Goal: Task Accomplishment & Management: Complete application form

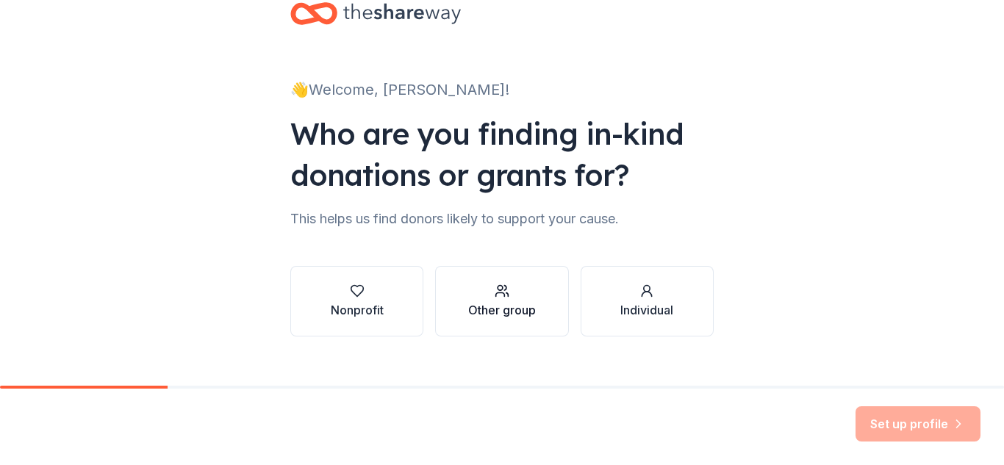
scroll to position [60, 0]
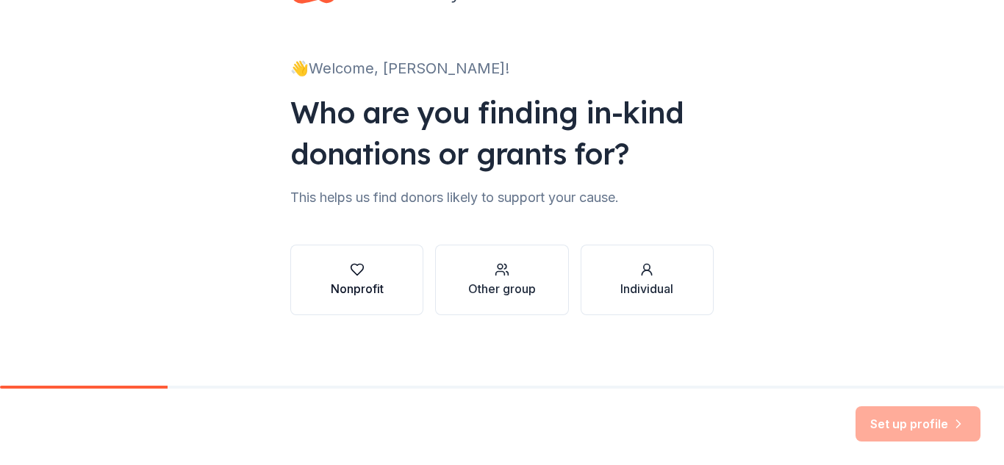
click at [331, 276] on div "button" at bounding box center [357, 269] width 53 height 15
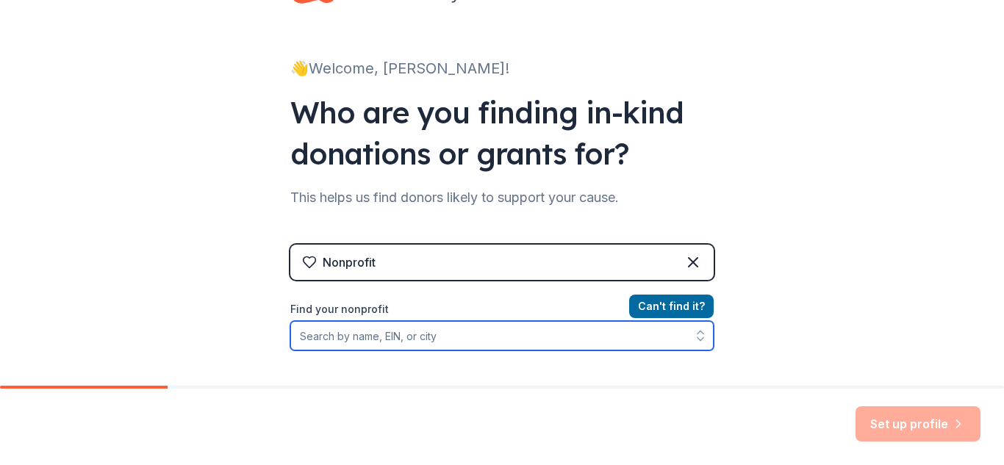
click at [465, 337] on input "Find your nonprofit" at bounding box center [501, 335] width 423 height 29
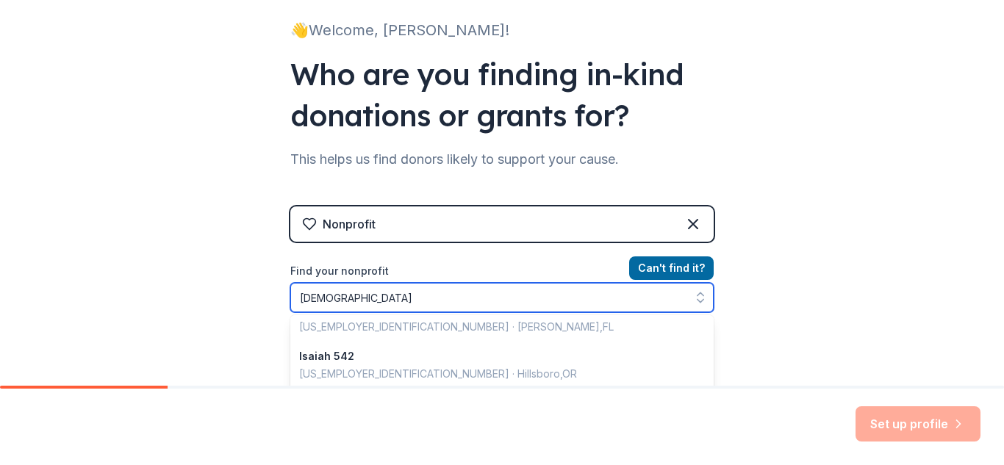
scroll to position [0, 0]
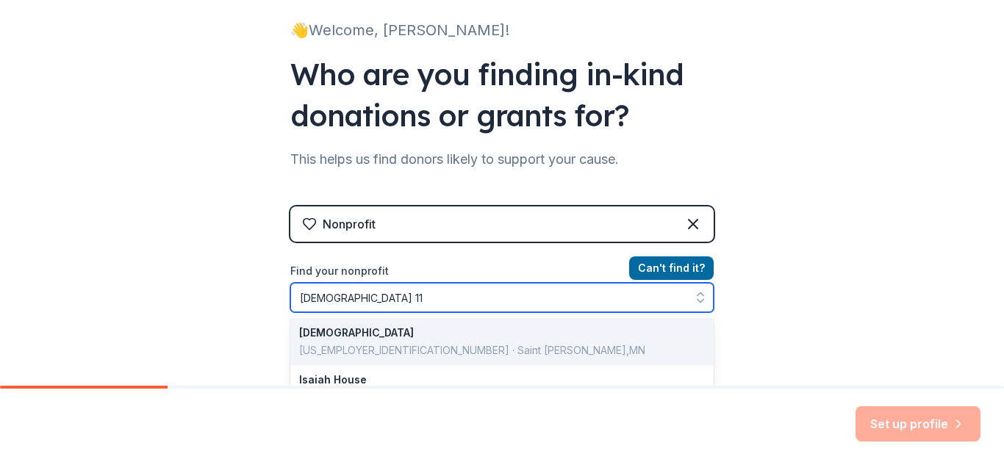
type input "Isaiah 117"
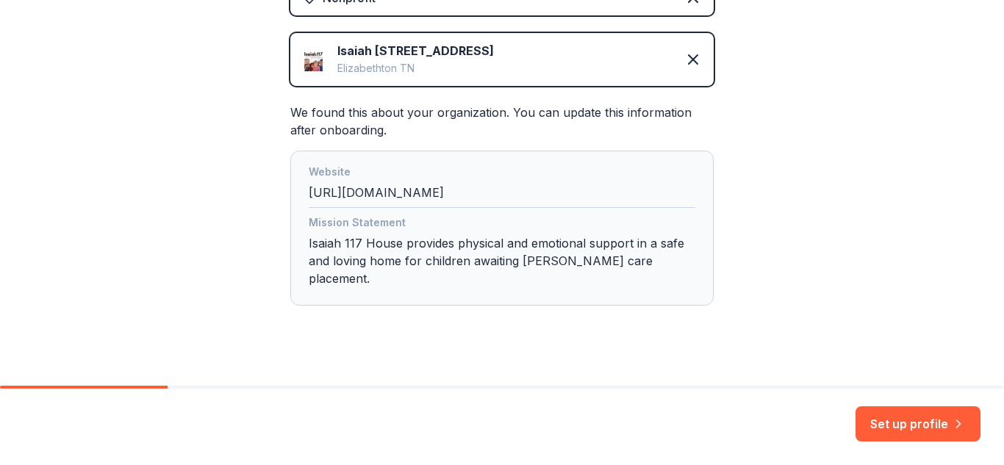
scroll to position [327, 0]
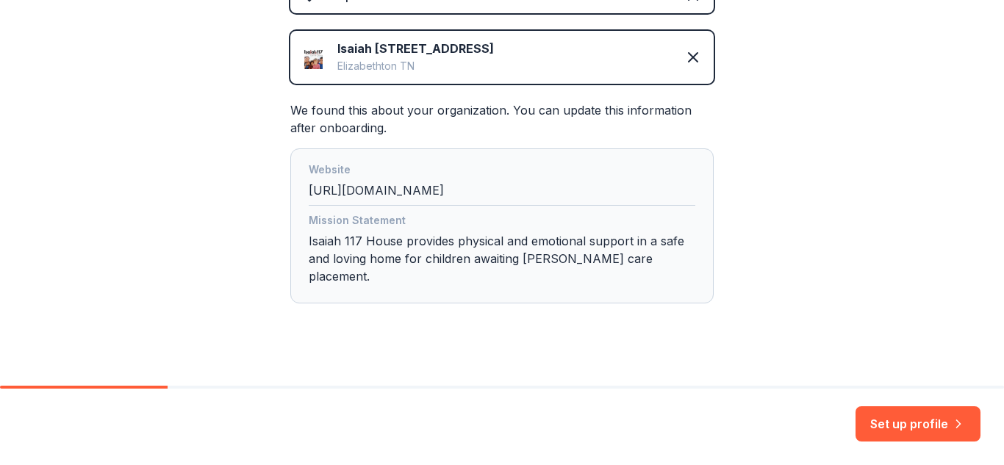
click at [943, 408] on button "Set up profile" at bounding box center [918, 424] width 125 height 35
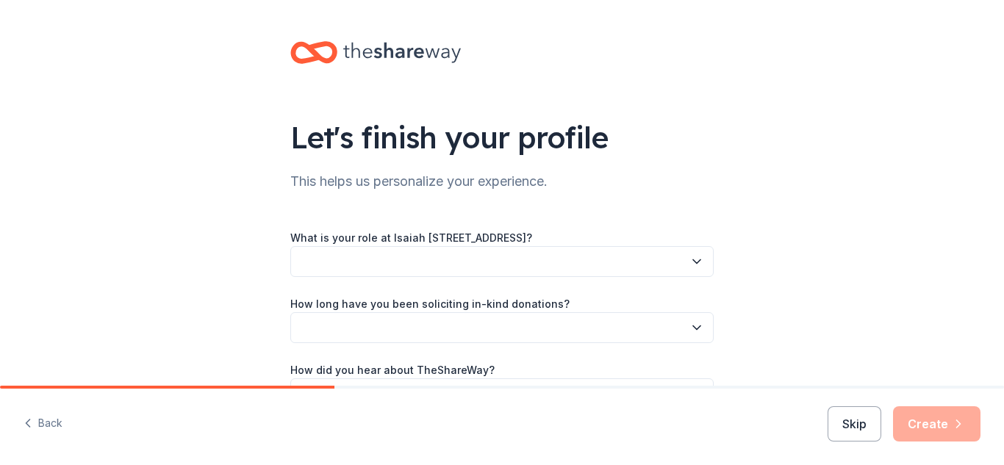
click at [520, 257] on button "button" at bounding box center [501, 261] width 423 height 31
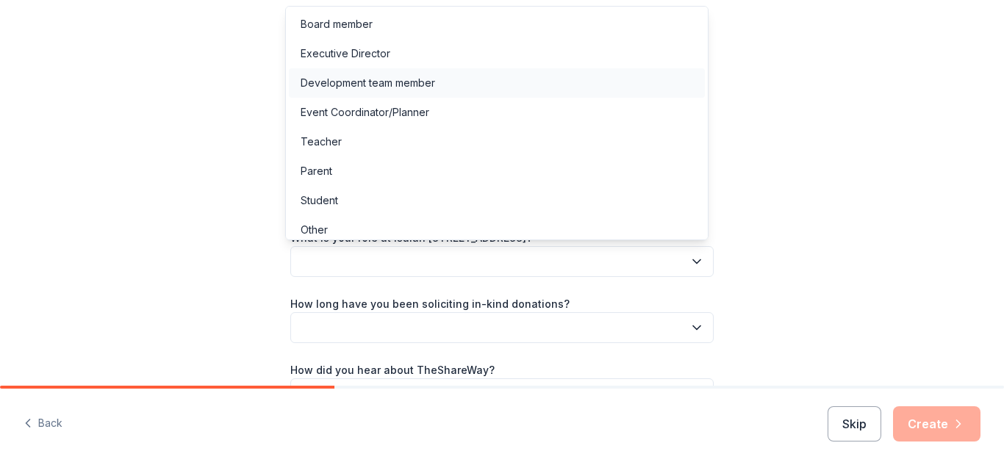
click at [441, 88] on div "Development team member" at bounding box center [497, 82] width 416 height 29
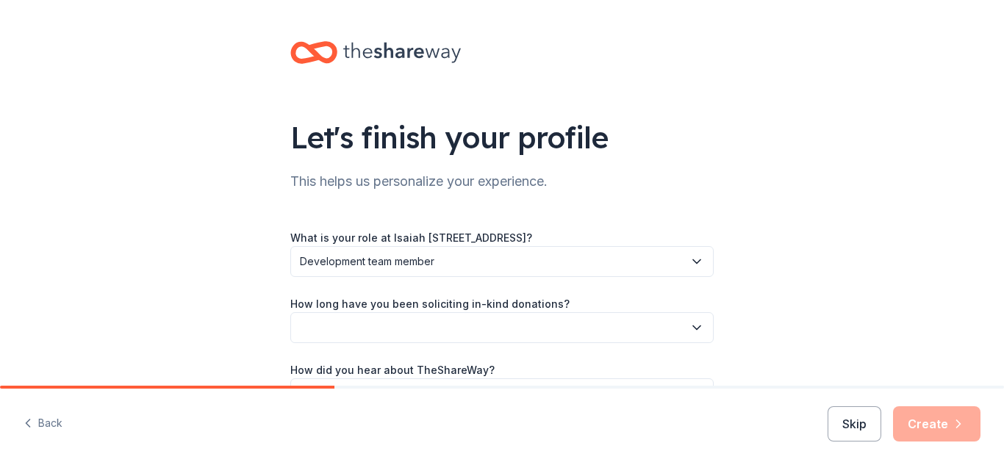
click at [421, 333] on button "button" at bounding box center [501, 327] width 423 height 31
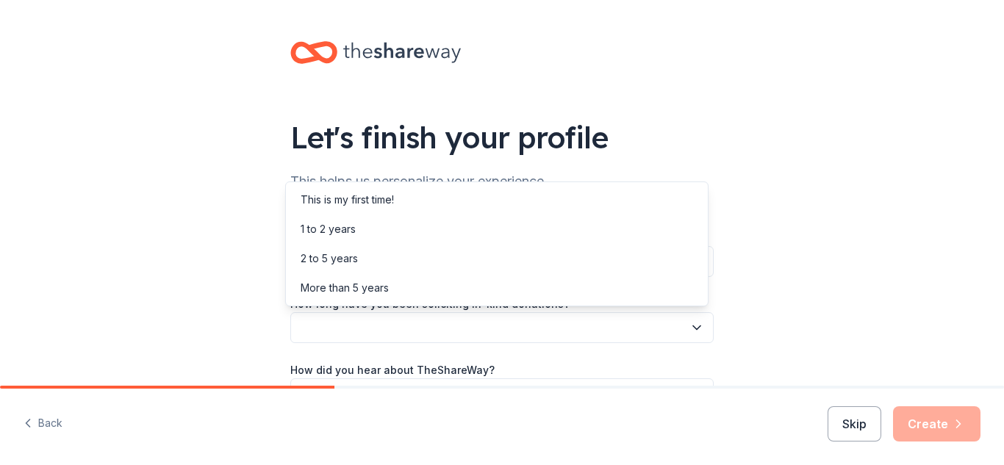
click at [186, 327] on div "Let's finish your profile This helps us personalize your experience. What is yo…" at bounding box center [502, 240] width 1004 height 480
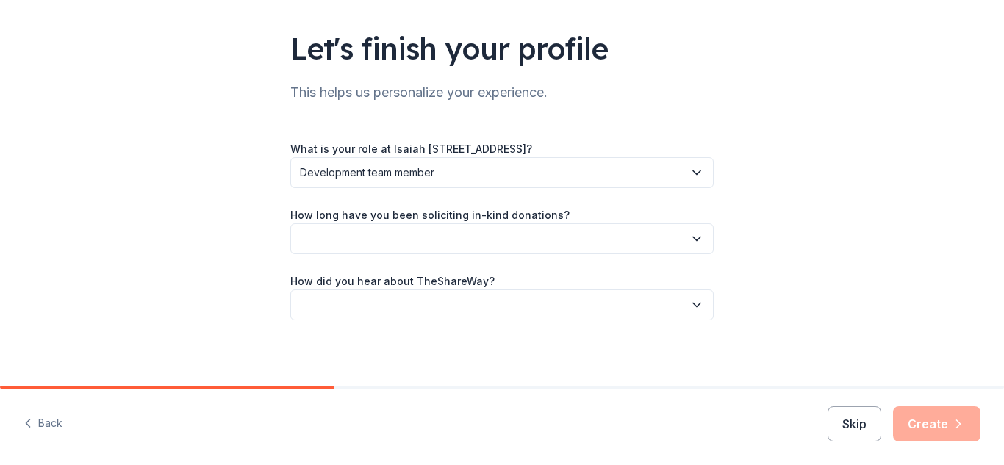
scroll to position [94, 0]
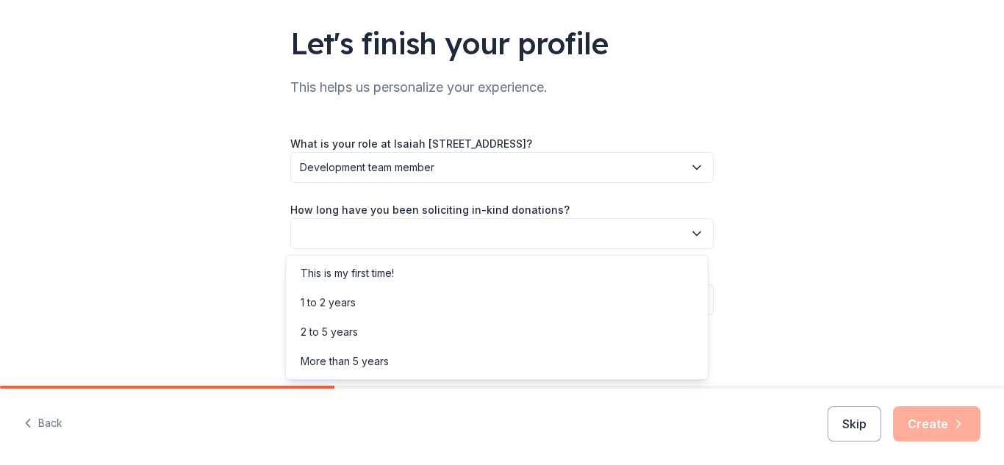
click at [396, 243] on button "button" at bounding box center [501, 233] width 423 height 31
click at [380, 294] on div "1 to 2 years" at bounding box center [497, 302] width 416 height 29
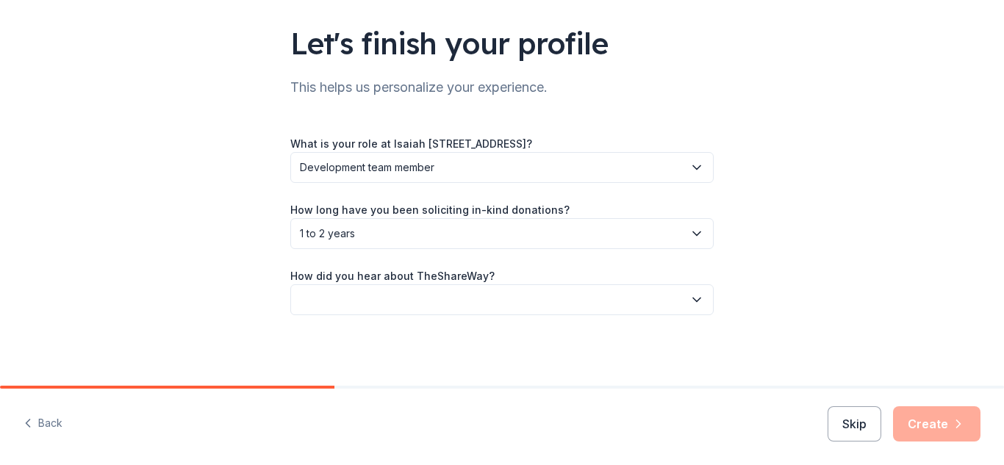
click at [382, 296] on button "button" at bounding box center [501, 300] width 423 height 31
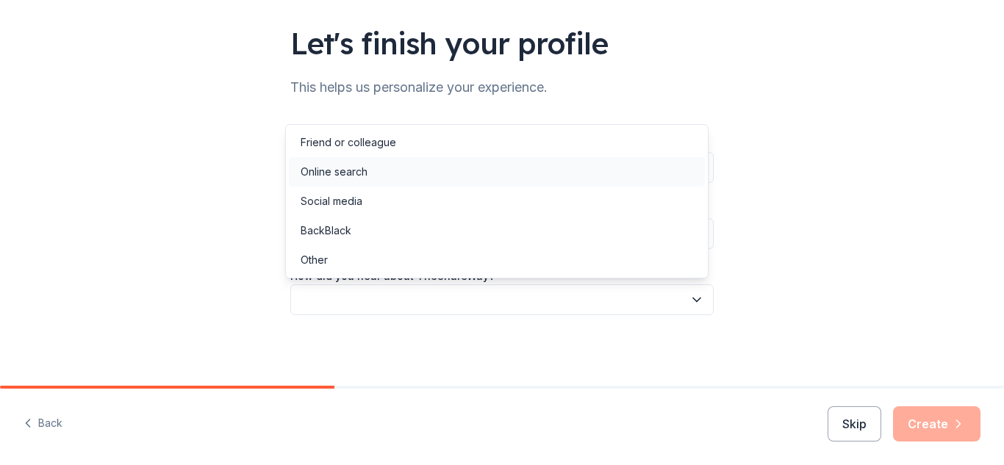
click at [347, 176] on div "Online search" at bounding box center [334, 172] width 67 height 18
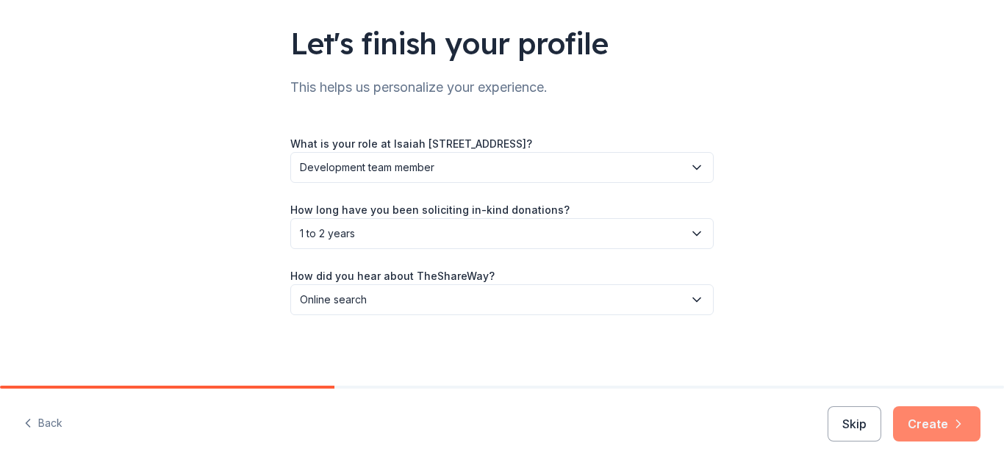
click at [944, 432] on button "Create" at bounding box center [936, 424] width 87 height 35
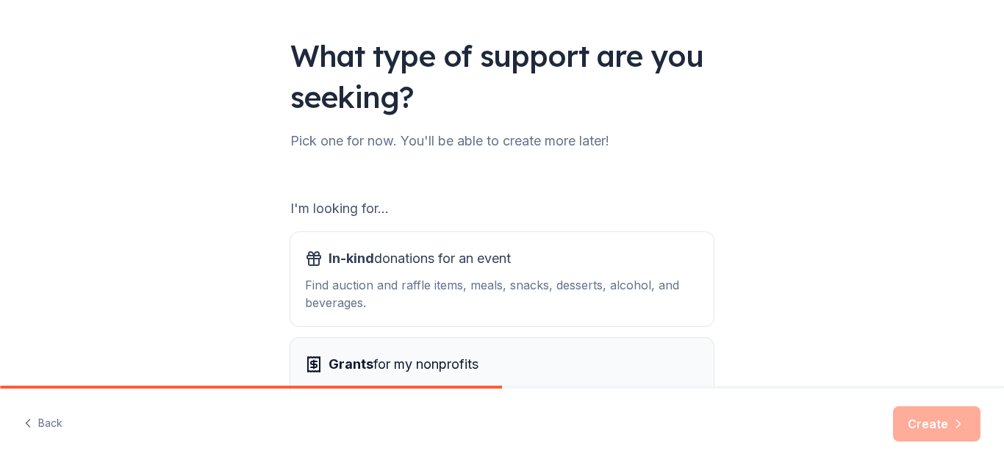
scroll to position [207, 0]
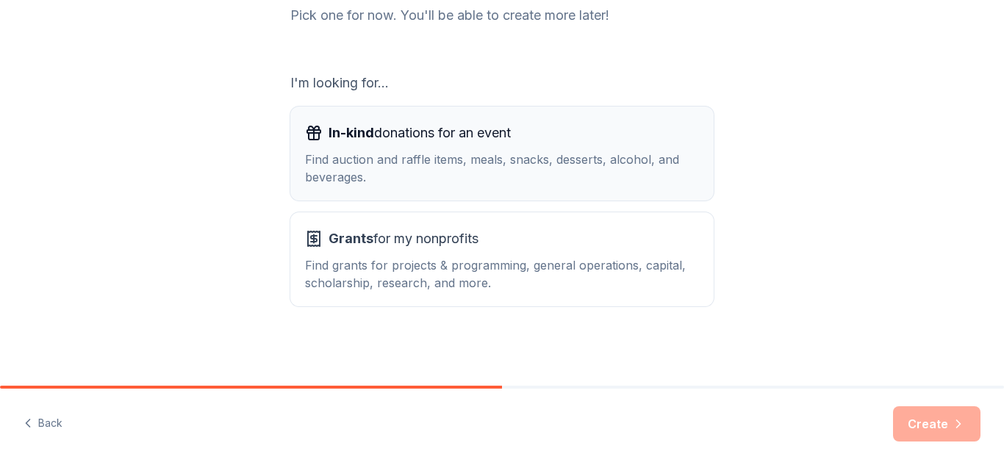
click at [623, 166] on div "Find auction and raffle items, meals, snacks, desserts, alcohol, and beverages." at bounding box center [502, 168] width 394 height 35
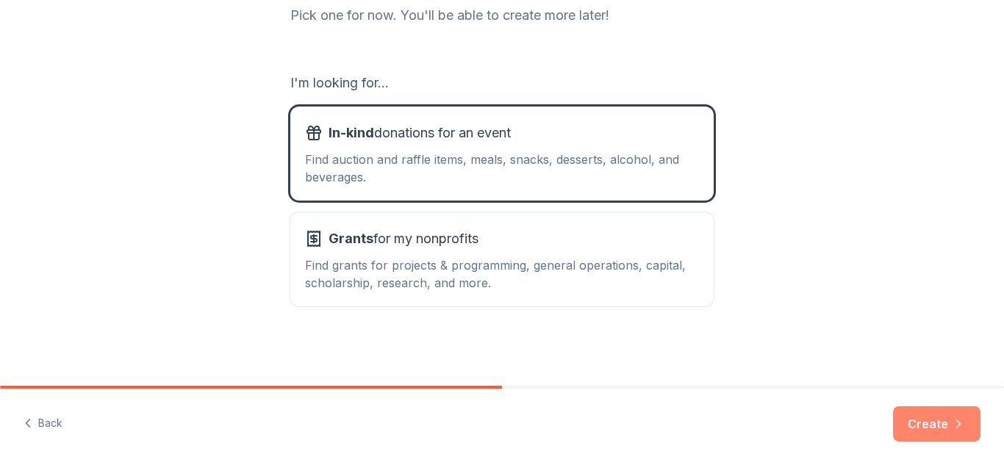
click at [956, 414] on button "Create" at bounding box center [936, 424] width 87 height 35
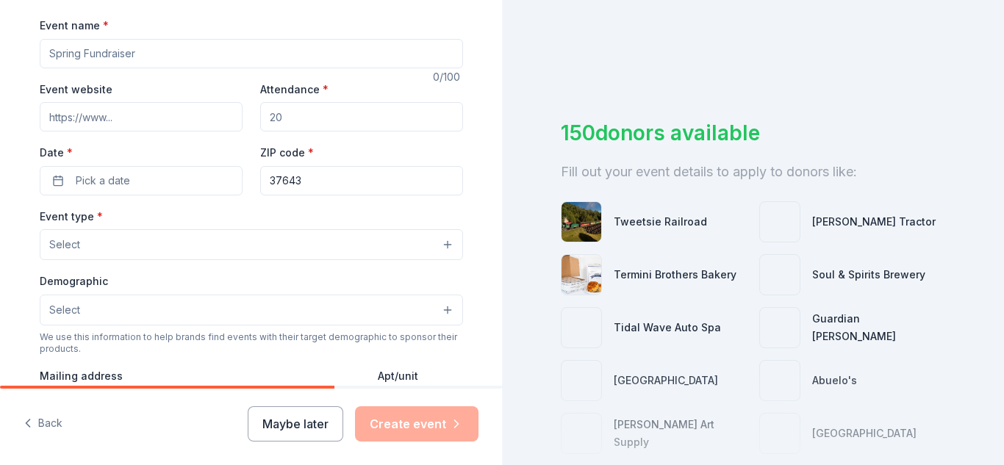
scroll to position [221, 0]
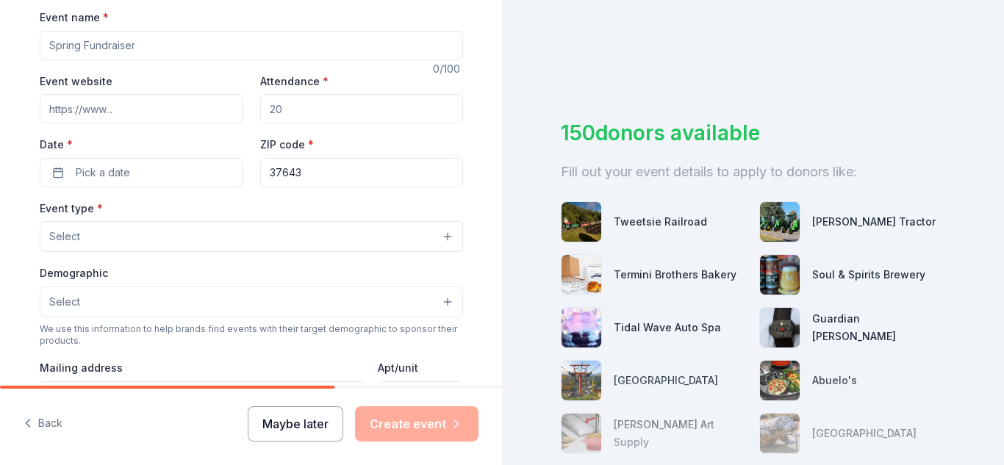
click at [287, 427] on button "Maybe later" at bounding box center [296, 424] width 96 height 35
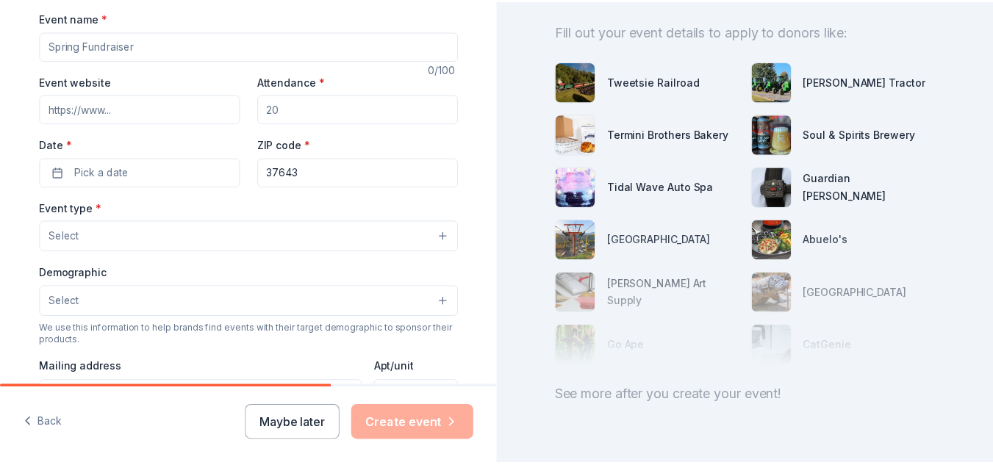
scroll to position [147, 0]
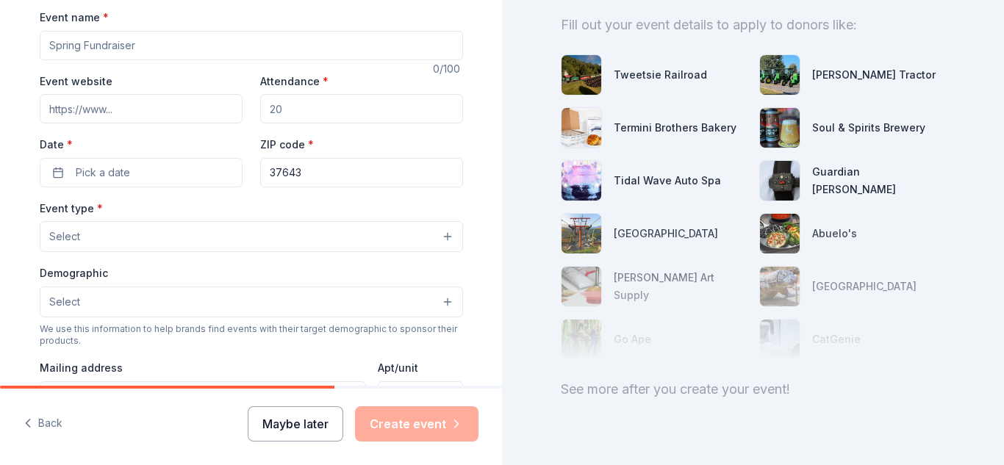
click at [306, 417] on button "Maybe later" at bounding box center [296, 424] width 96 height 35
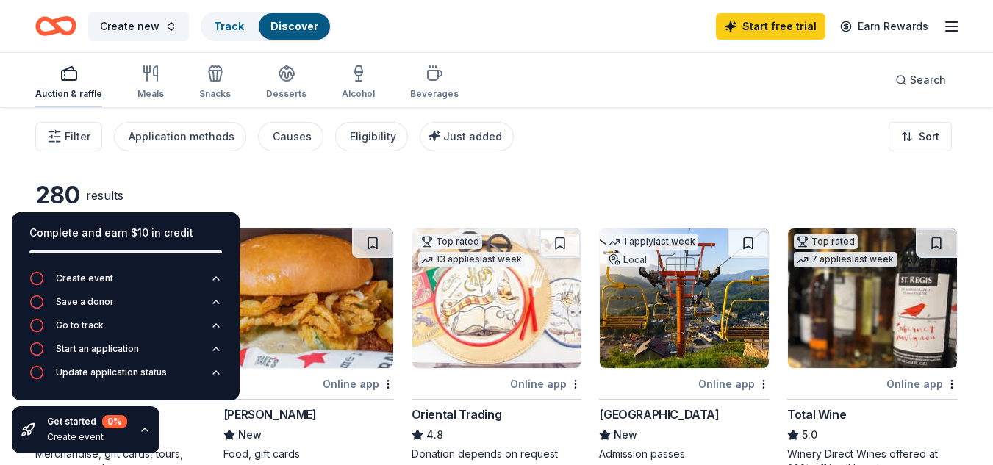
click at [52, 77] on div "button" at bounding box center [68, 74] width 67 height 18
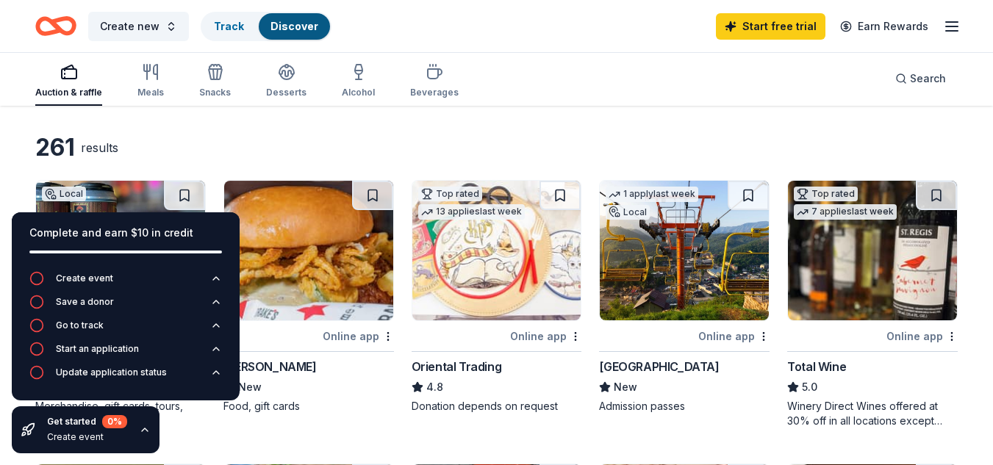
scroll to position [74, 0]
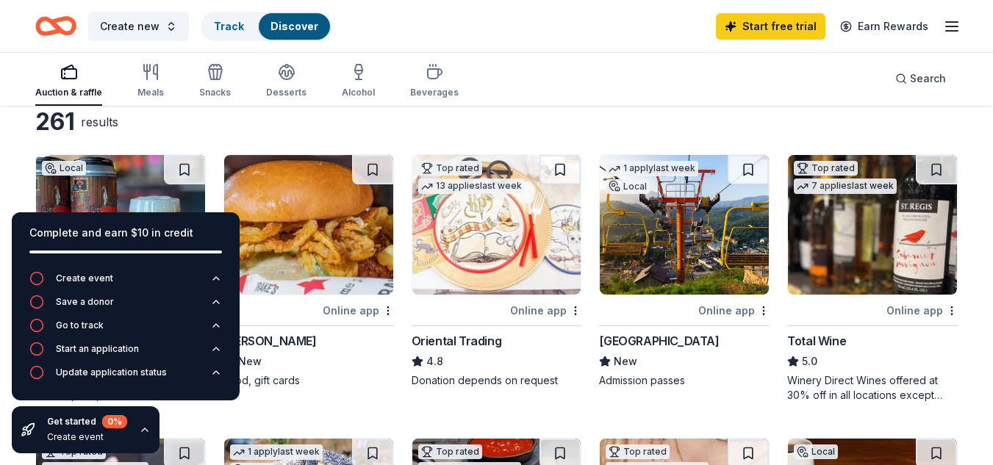
click at [139, 434] on icon "button" at bounding box center [145, 430] width 12 height 12
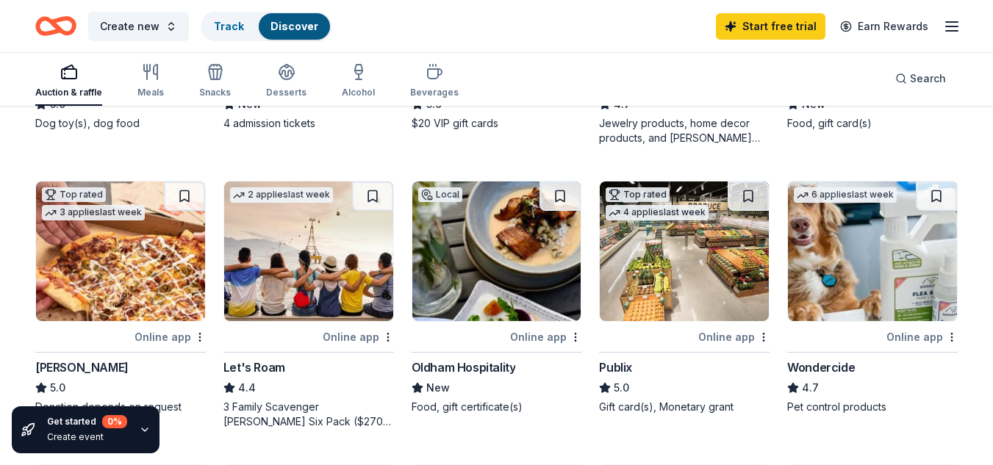
scroll to position [662, 0]
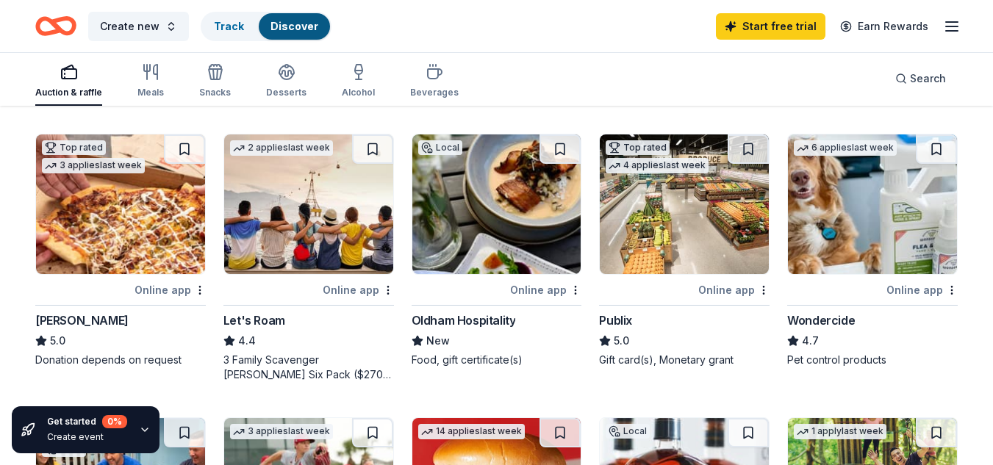
click at [299, 239] on img at bounding box center [308, 205] width 169 height 140
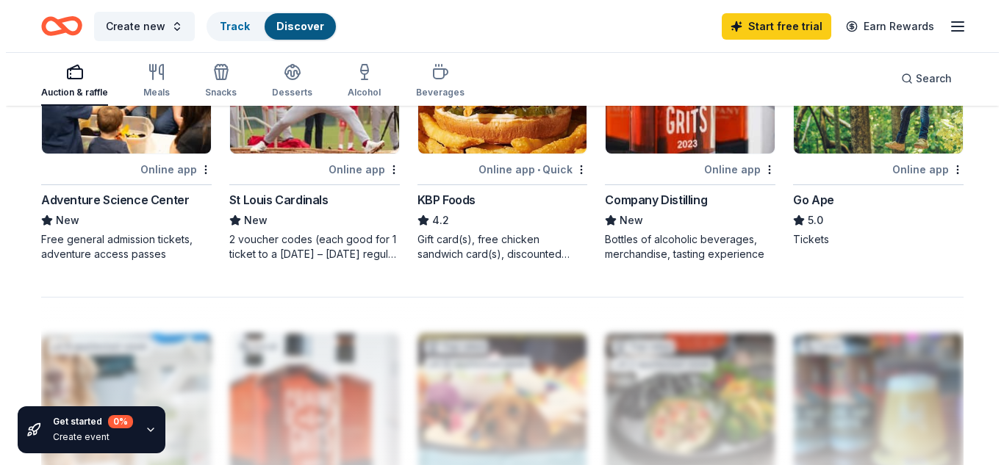
scroll to position [0, 0]
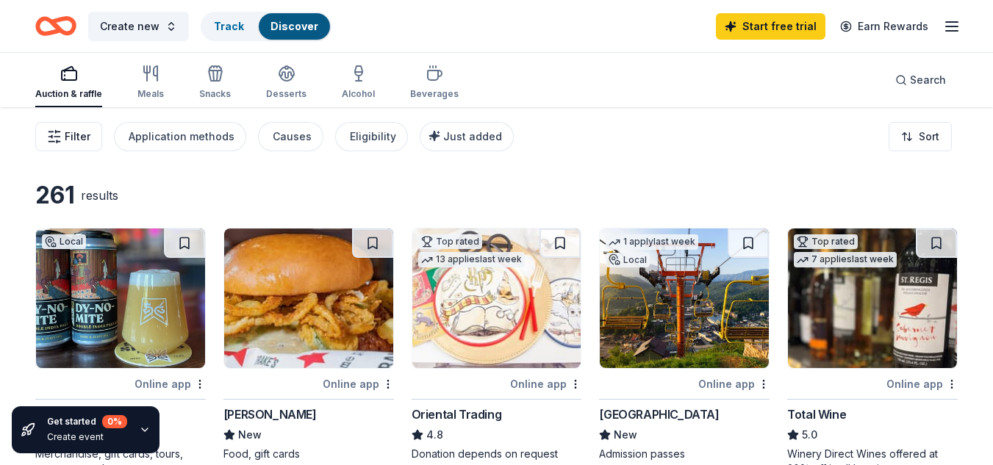
click at [83, 146] on button "Filter" at bounding box center [68, 136] width 67 height 29
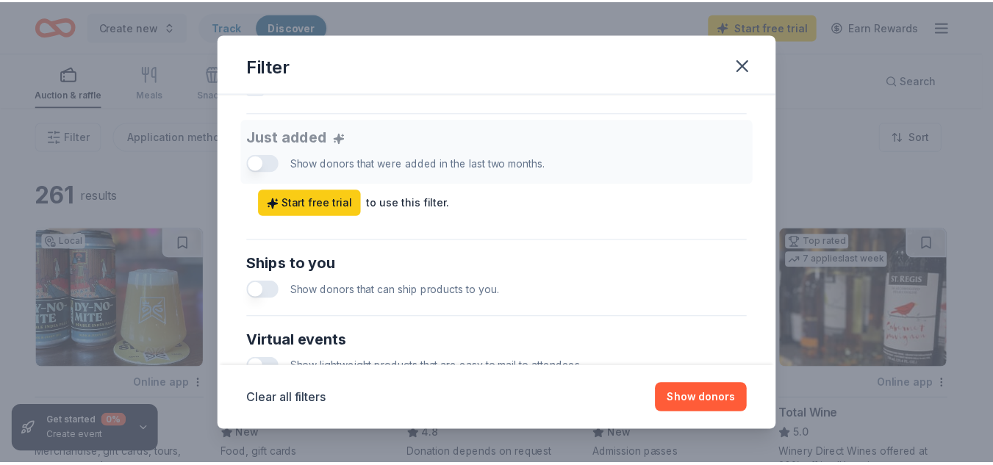
scroll to position [501, 0]
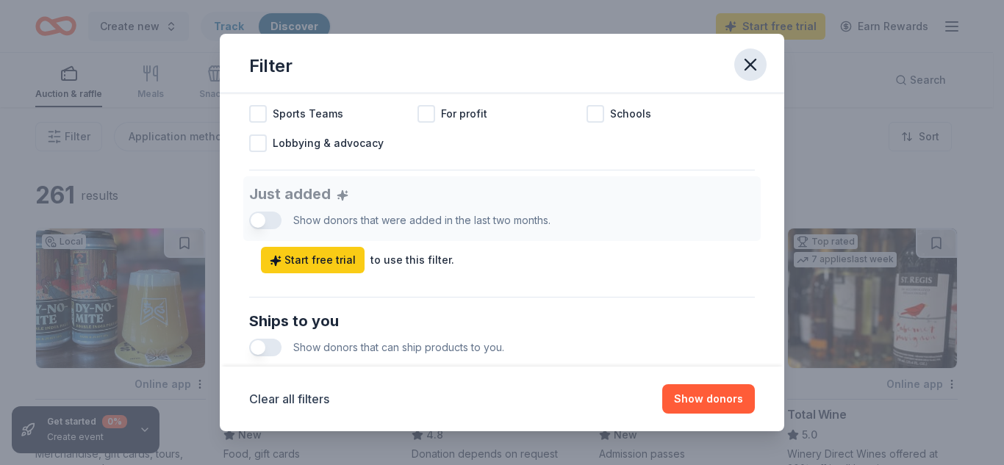
click at [743, 65] on icon "button" at bounding box center [750, 64] width 21 height 21
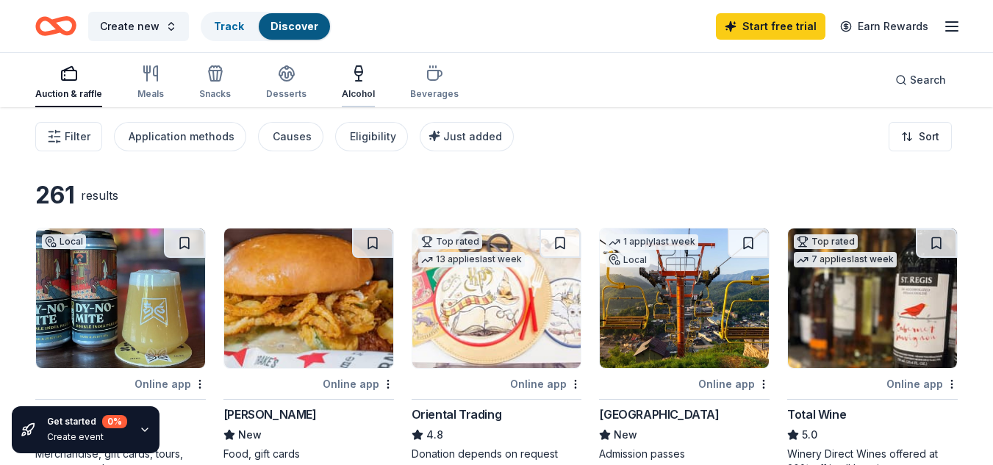
click at [359, 83] on div "Alcohol" at bounding box center [358, 82] width 33 height 35
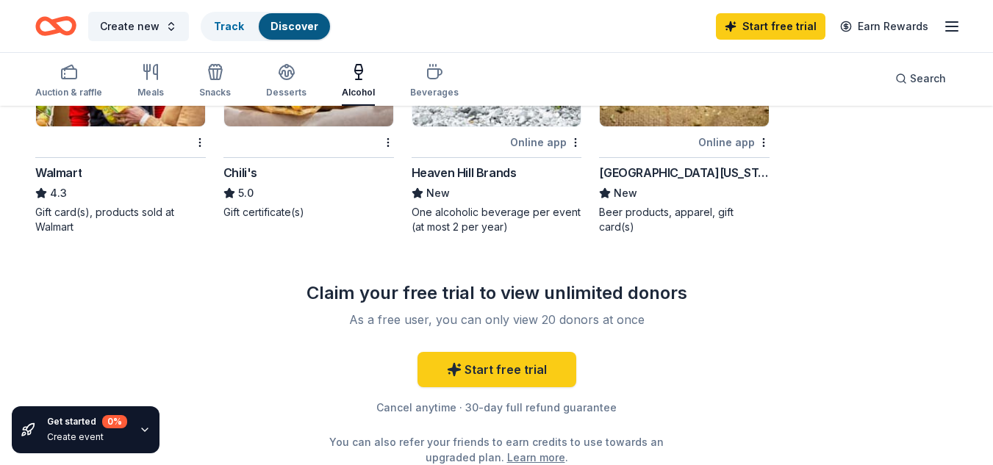
scroll to position [956, 0]
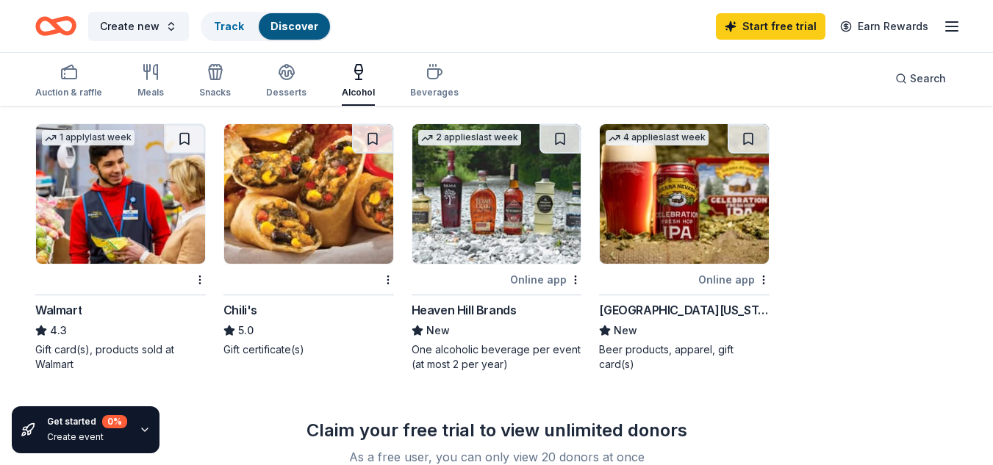
click at [682, 211] on img at bounding box center [684, 194] width 169 height 140
click at [422, 84] on div "Beverages" at bounding box center [434, 80] width 49 height 35
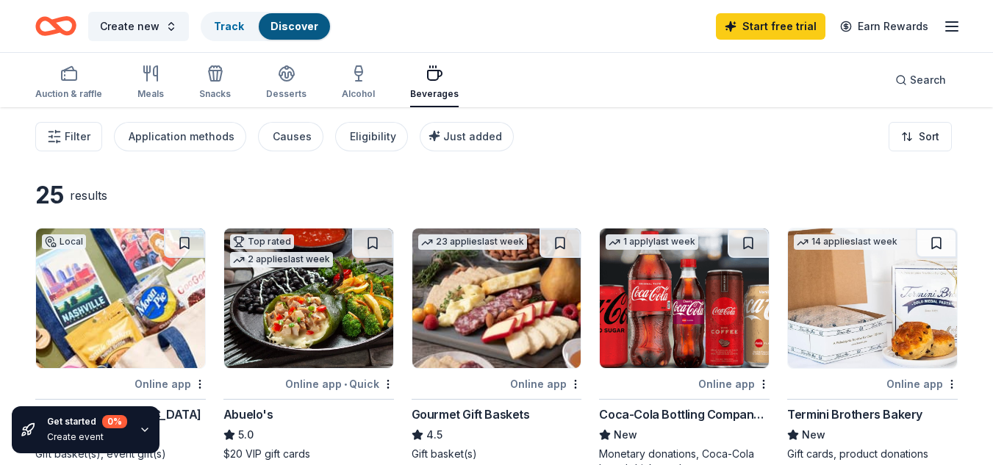
click at [668, 290] on img at bounding box center [684, 299] width 169 height 140
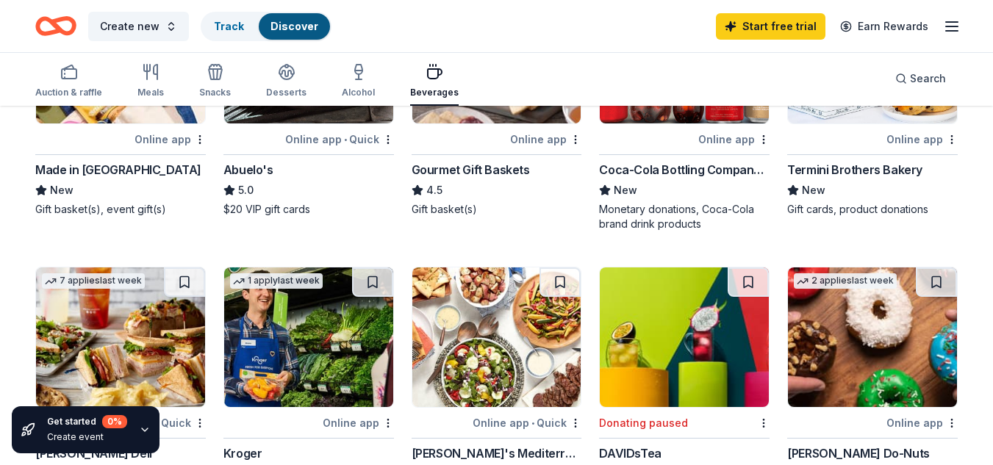
scroll to position [294, 0]
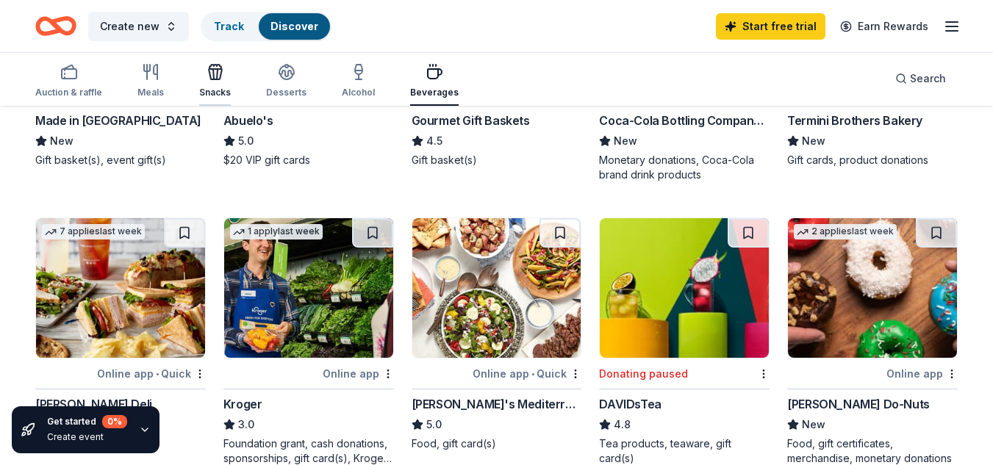
click at [209, 77] on icon "button" at bounding box center [215, 74] width 13 height 10
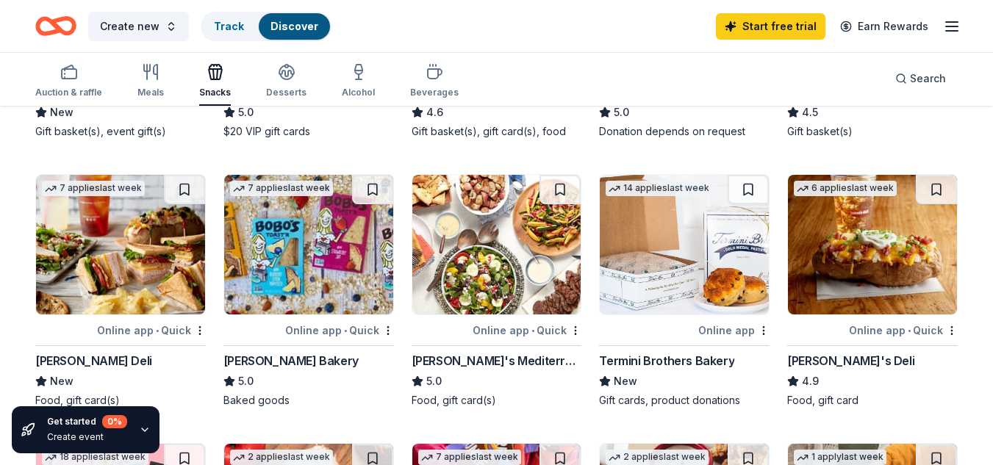
scroll to position [294, 0]
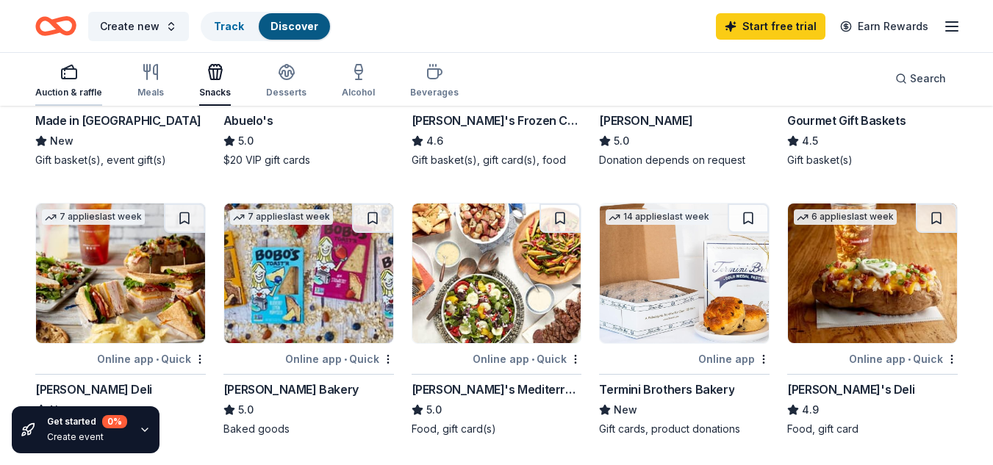
click at [92, 78] on div "button" at bounding box center [68, 72] width 67 height 18
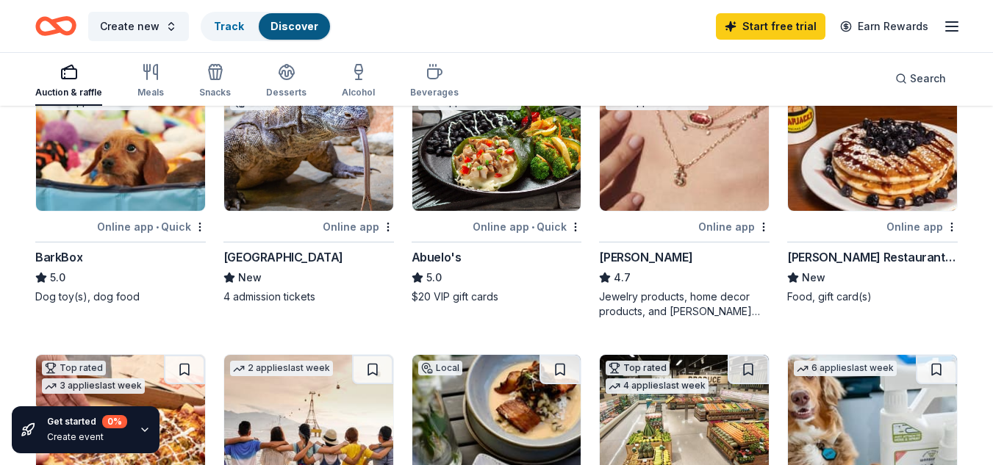
scroll to position [368, 0]
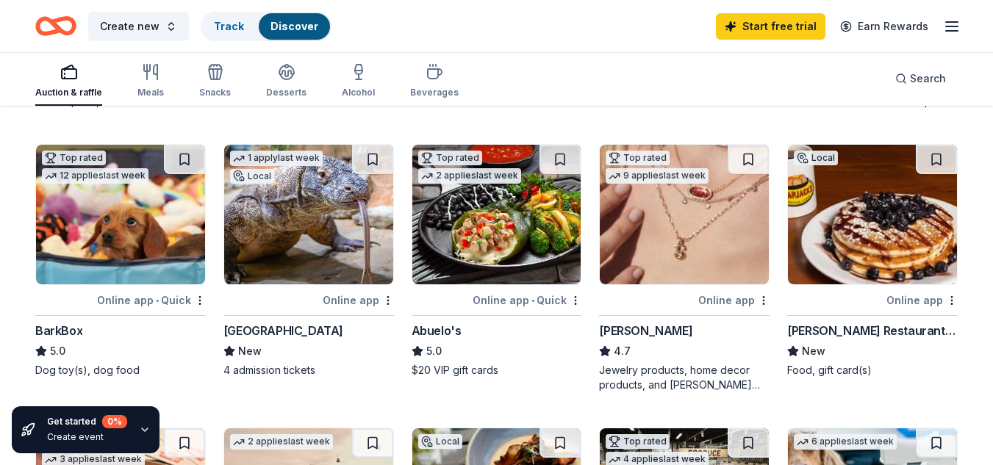
click at [691, 219] on img at bounding box center [684, 215] width 169 height 140
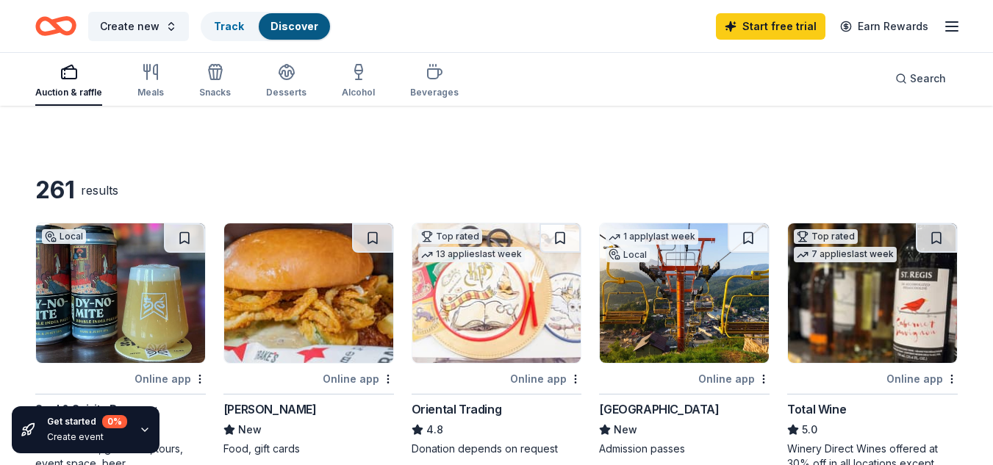
scroll to position [0, 0]
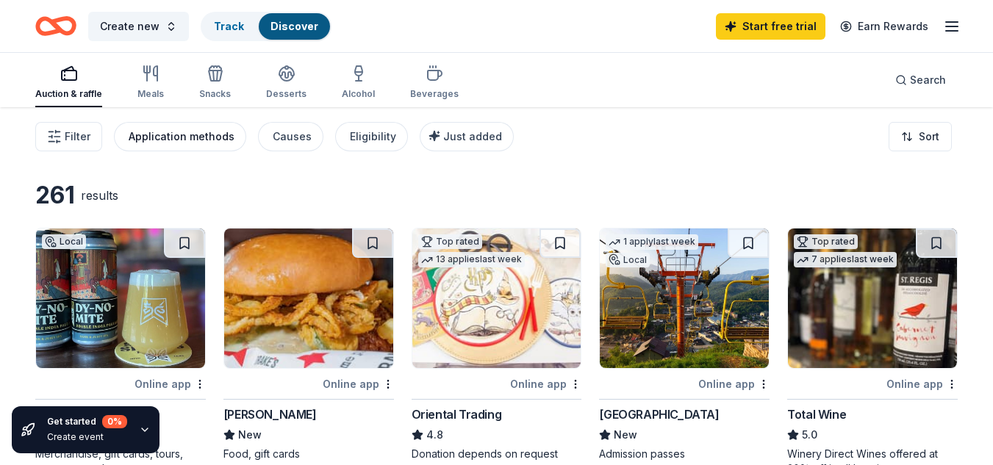
click at [176, 143] on div "Application methods" at bounding box center [182, 137] width 106 height 18
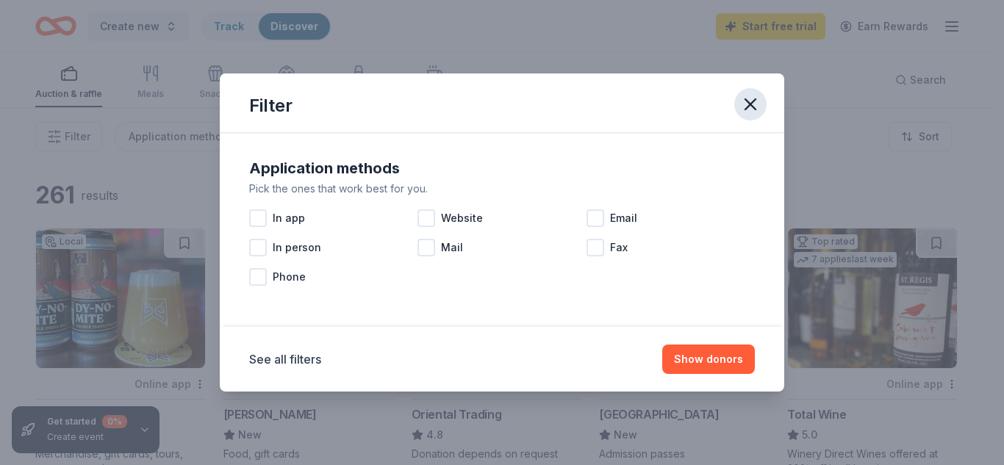
click at [752, 100] on icon "button" at bounding box center [750, 104] width 21 height 21
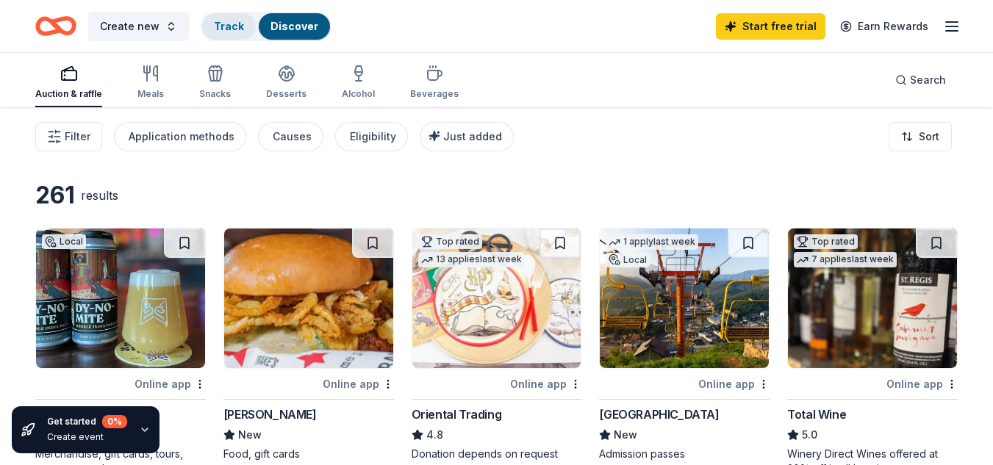
click at [228, 28] on link "Track" at bounding box center [229, 26] width 30 height 12
click at [205, 18] on div "Track" at bounding box center [229, 26] width 54 height 26
click at [157, 19] on button "Create new" at bounding box center [138, 26] width 101 height 29
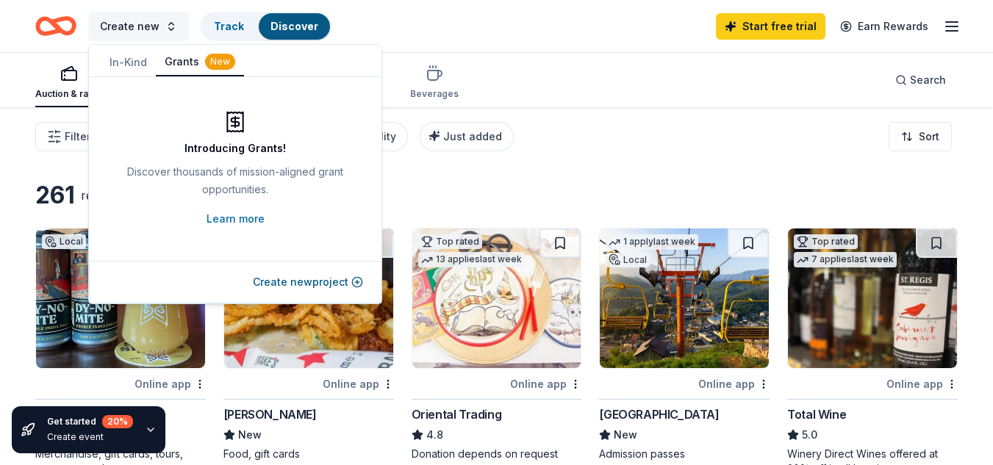
scroll to position [1, 0]
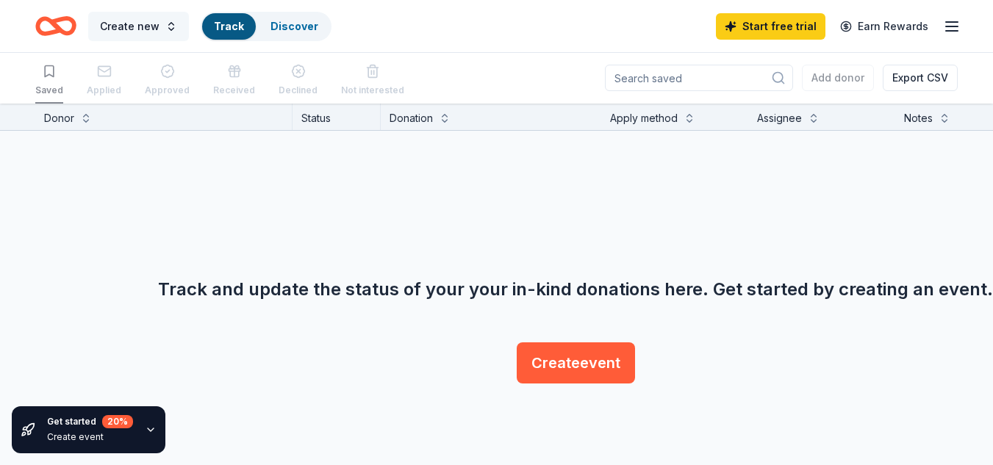
click at [160, 24] on button "Create new" at bounding box center [138, 26] width 101 height 29
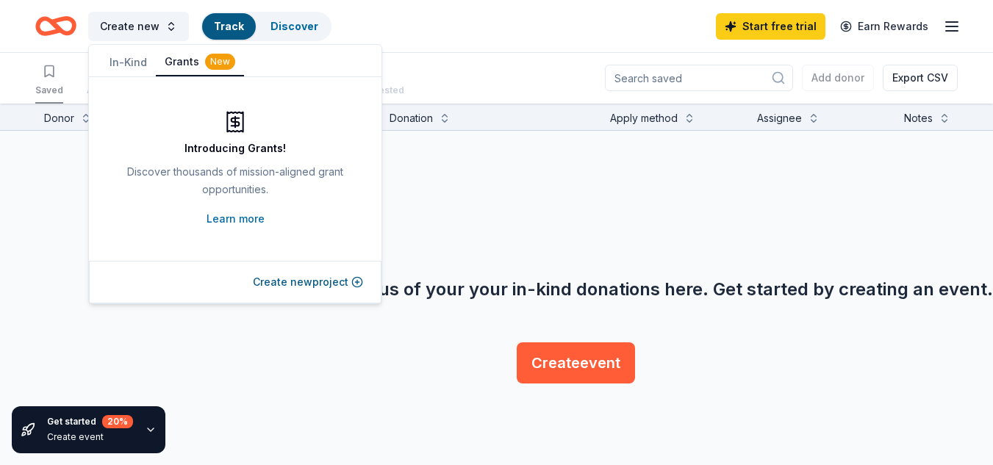
click at [141, 69] on button "In-Kind" at bounding box center [128, 62] width 55 height 26
click at [417, 29] on div "Create new Track Discover Start free trial Earn Rewards" at bounding box center [496, 26] width 923 height 35
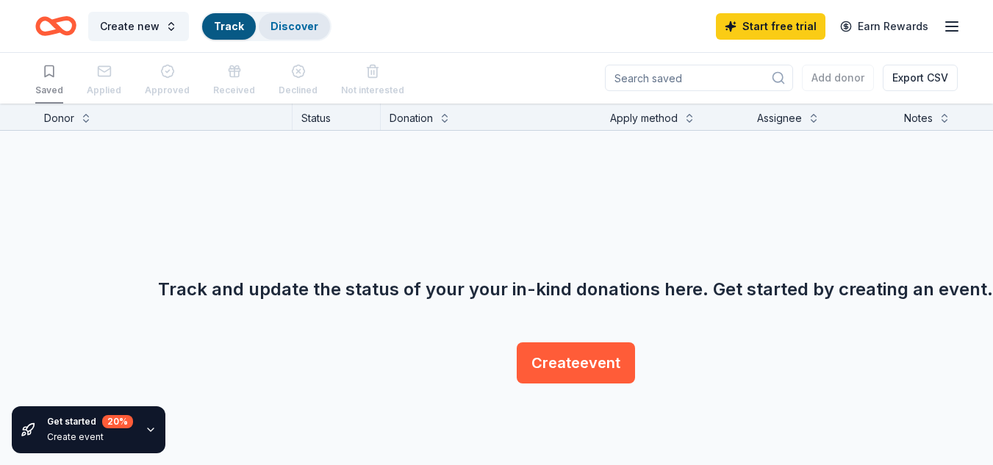
click at [318, 24] on div "Discover" at bounding box center [294, 26] width 71 height 26
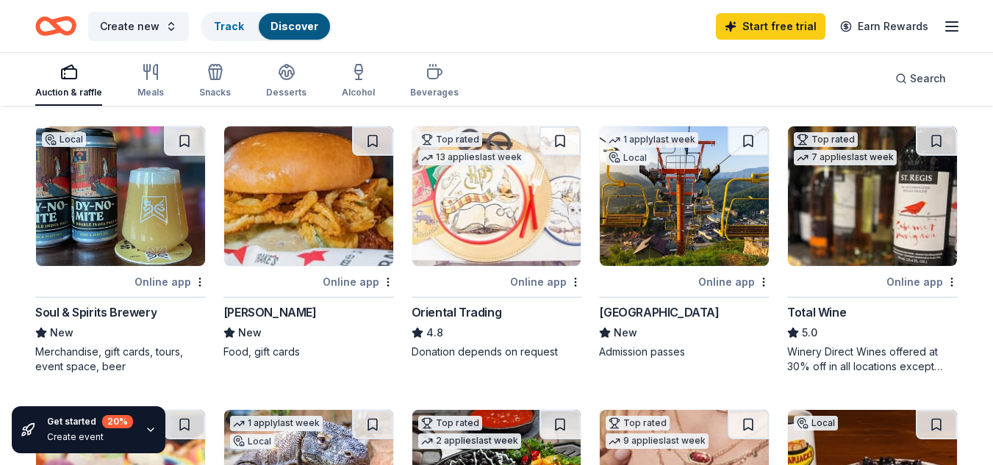
scroll to position [147, 0]
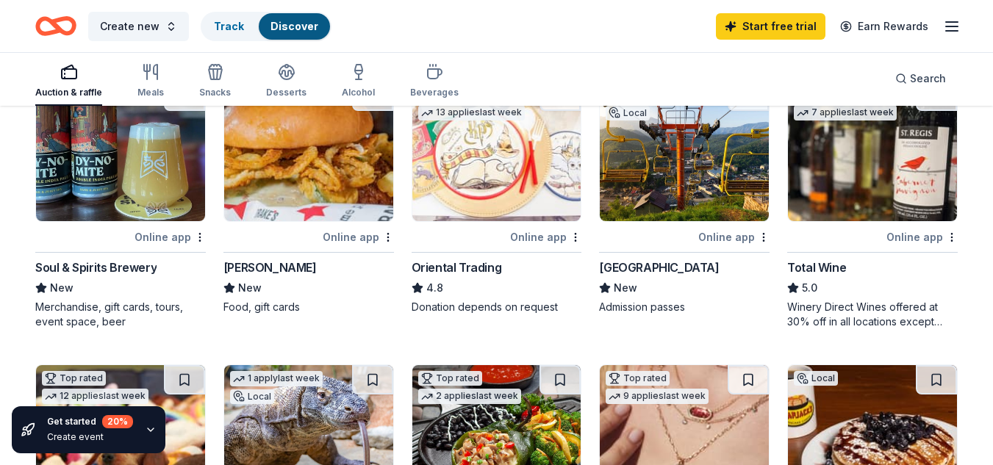
click at [862, 162] on img at bounding box center [872, 152] width 169 height 140
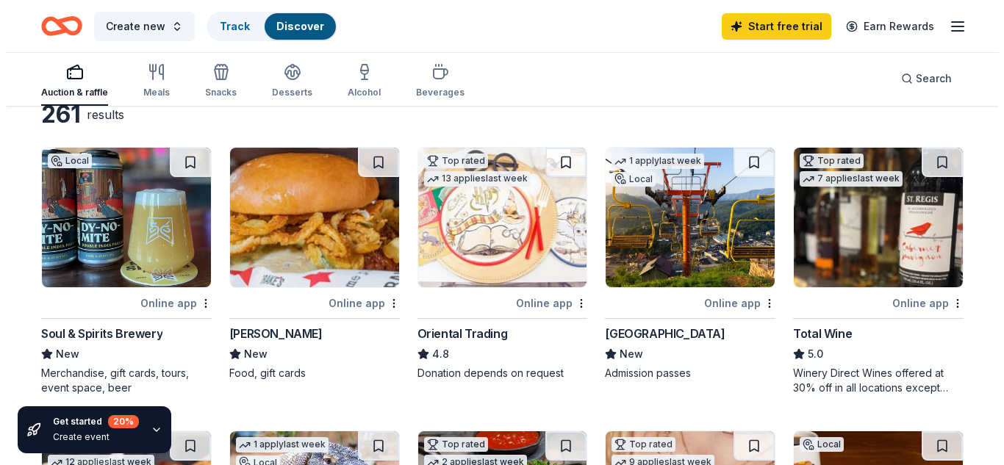
scroll to position [0, 0]
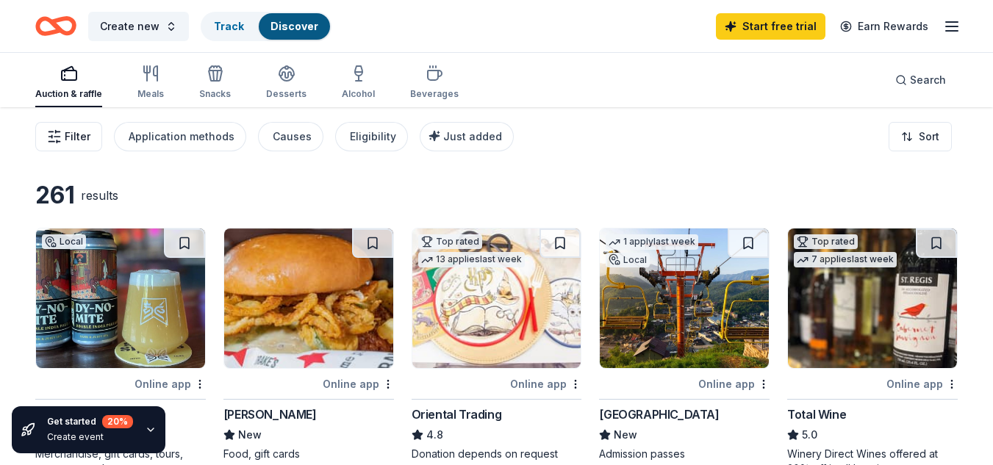
click at [55, 136] on icon "button" at bounding box center [54, 136] width 15 height 15
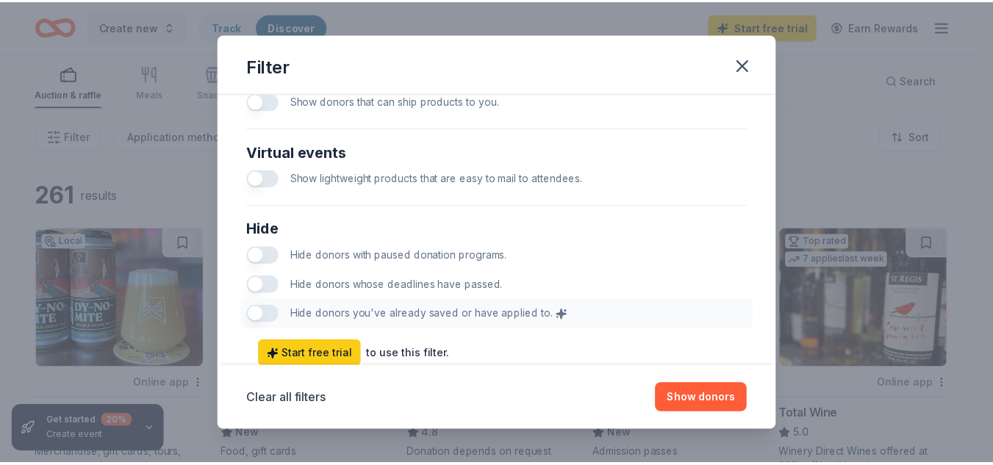
scroll to position [722, 0]
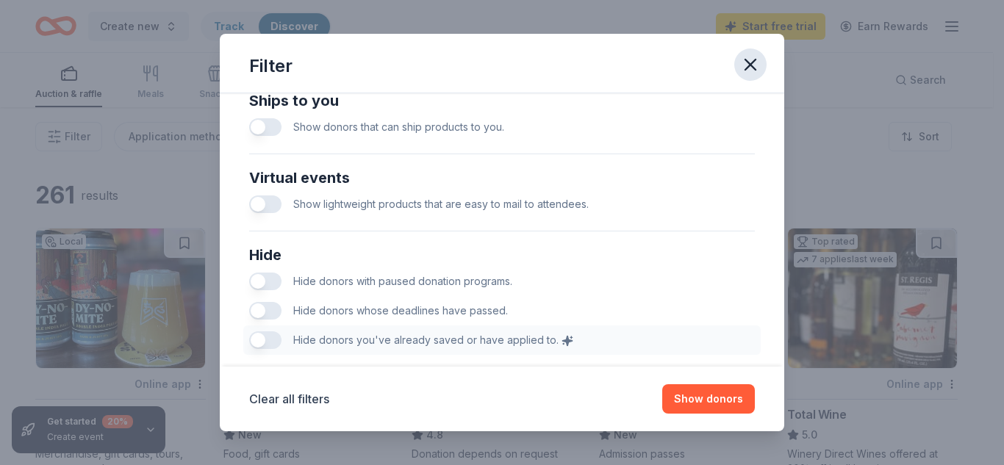
click at [756, 66] on icon "button" at bounding box center [750, 64] width 21 height 21
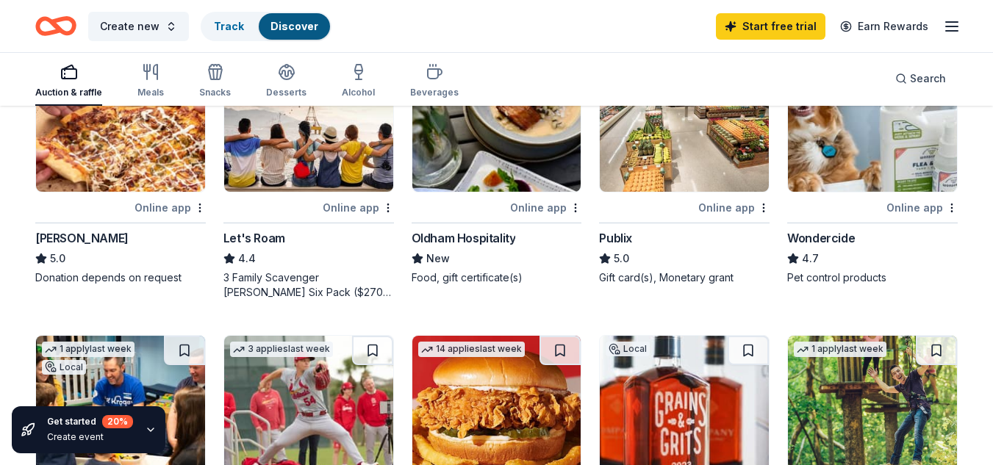
scroll to position [662, 0]
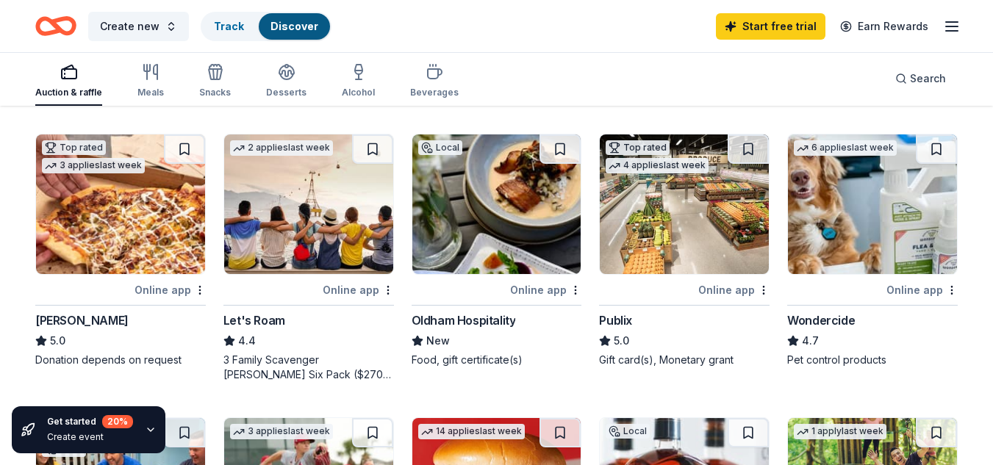
click at [687, 229] on img at bounding box center [684, 205] width 169 height 140
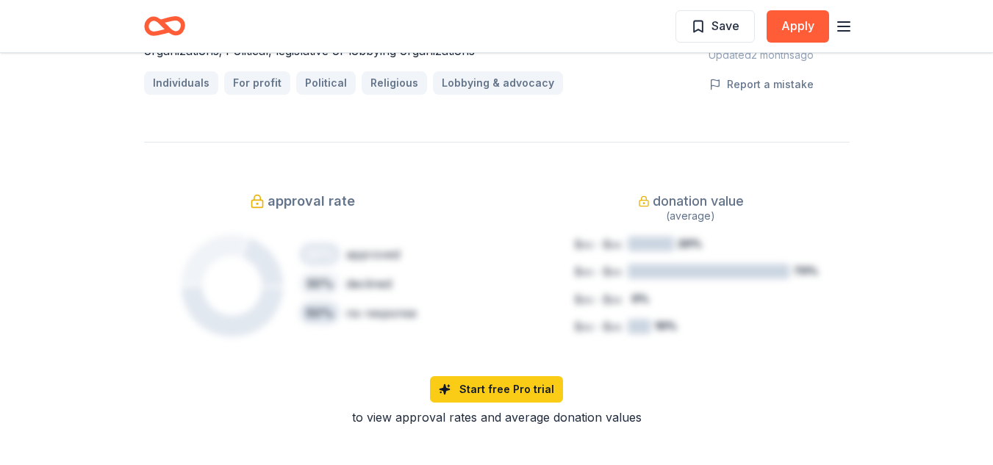
scroll to position [1176, 0]
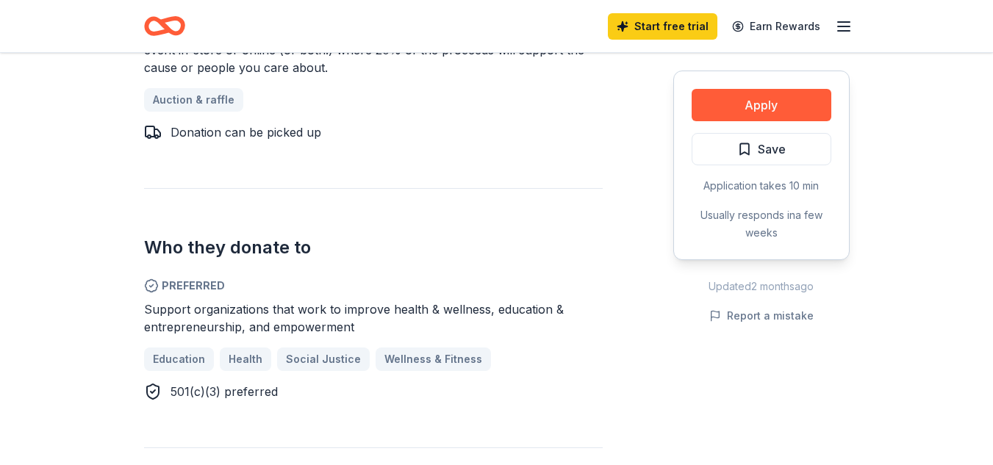
scroll to position [809, 0]
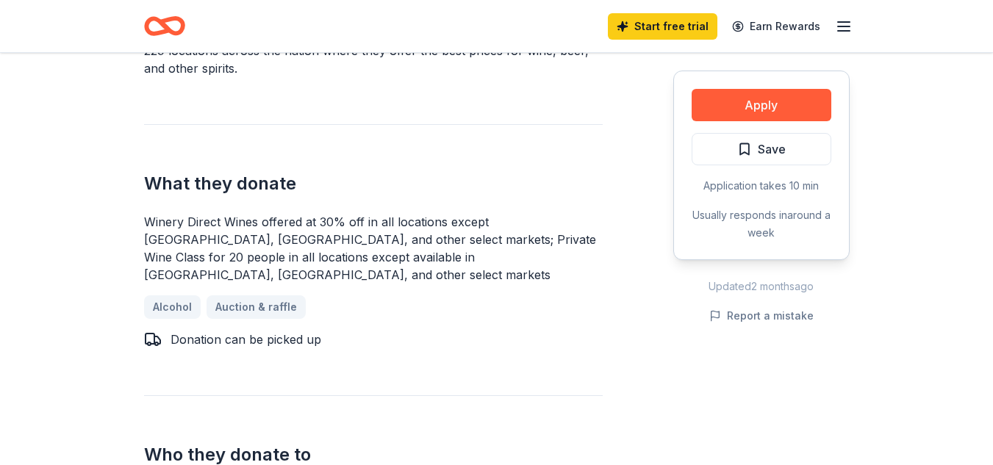
scroll to position [515, 0]
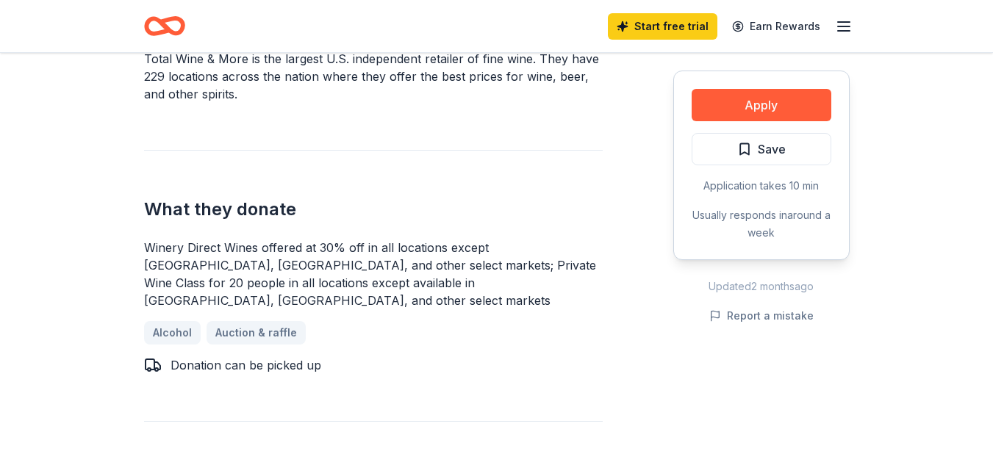
drag, startPoint x: 257, startPoint y: 232, endPoint x: 196, endPoint y: 235, distance: 61.1
click at [196, 239] on div "Winery Direct Wines offered at 30% off in all locations except [GEOGRAPHIC_DATA…" at bounding box center [373, 274] width 459 height 71
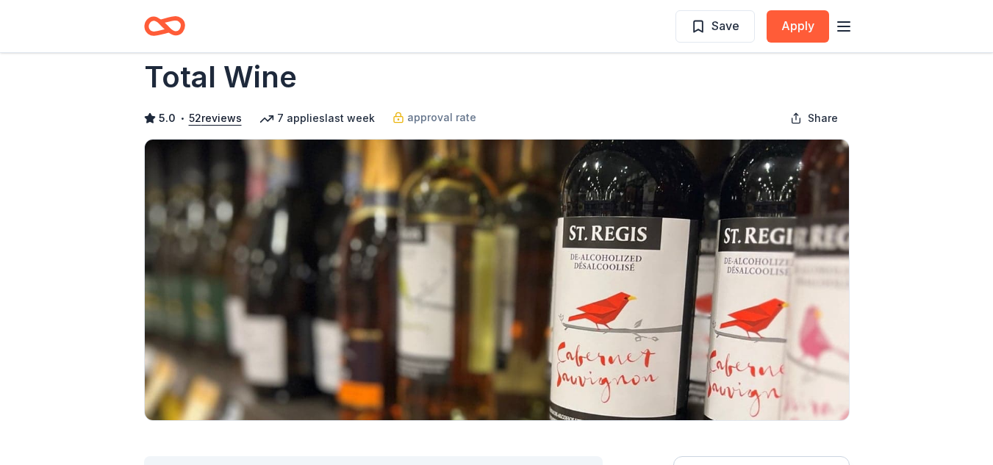
scroll to position [0, 0]
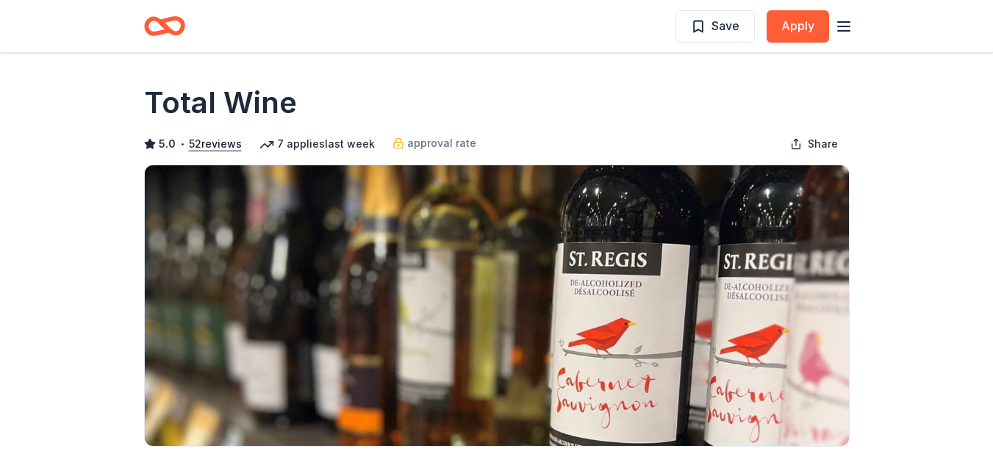
drag, startPoint x: 302, startPoint y: 108, endPoint x: 158, endPoint y: 107, distance: 144.1
click at [158, 107] on div "Total Wine" at bounding box center [497, 102] width 706 height 41
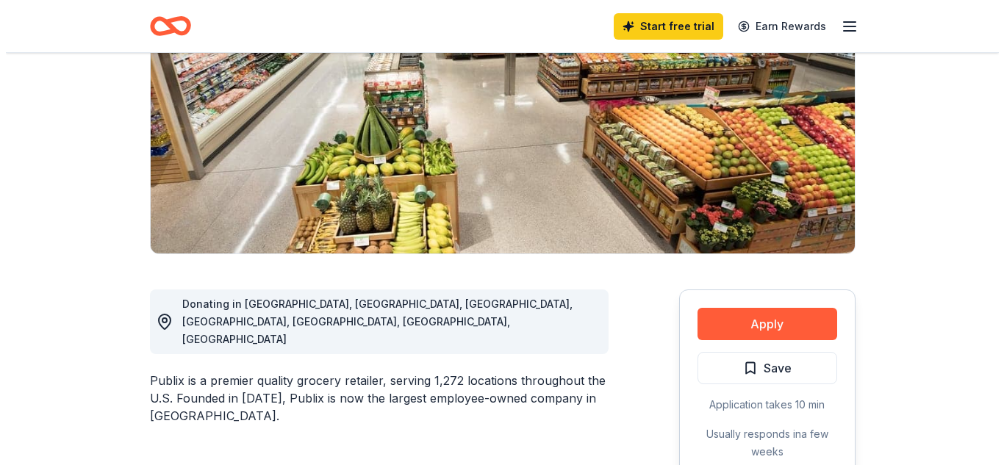
scroll to position [221, 0]
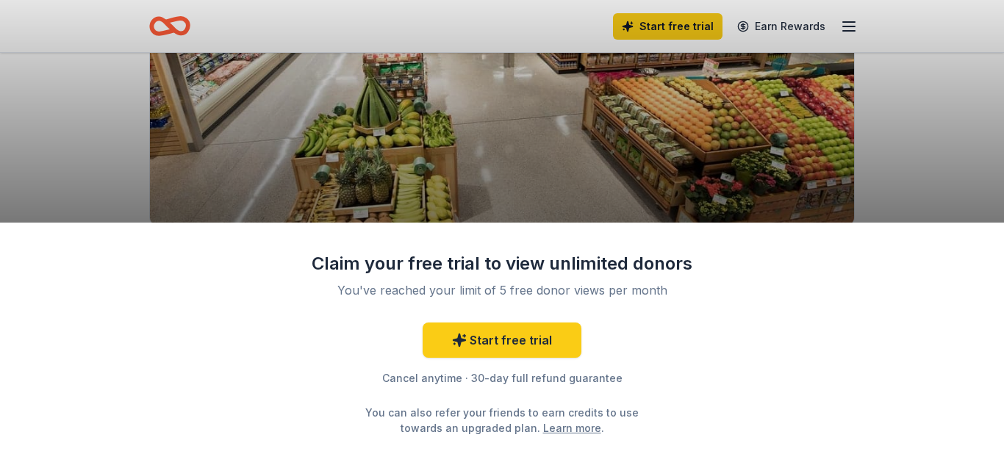
click at [555, 371] on div "Cancel anytime · 30-day full refund guarantee" at bounding box center [502, 379] width 382 height 18
click at [556, 426] on link "Learn more" at bounding box center [572, 428] width 58 height 15
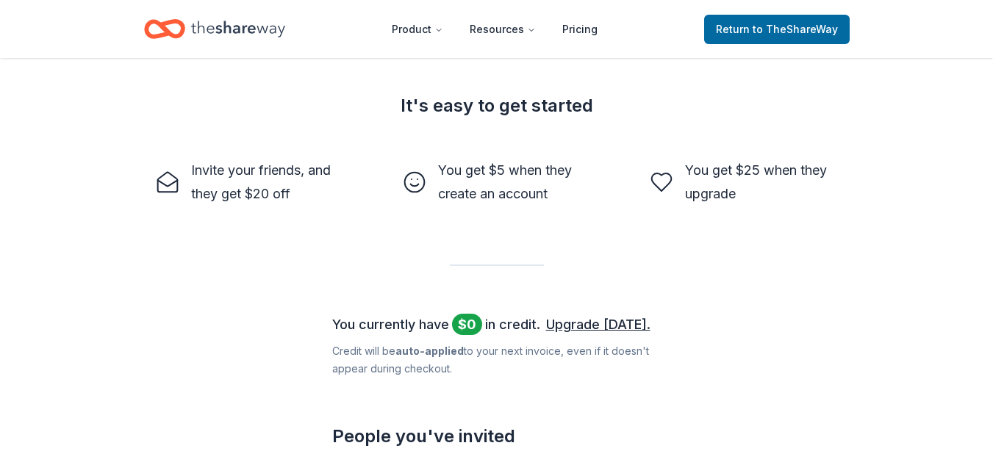
scroll to position [376, 0]
